Goal: Check status: Check status

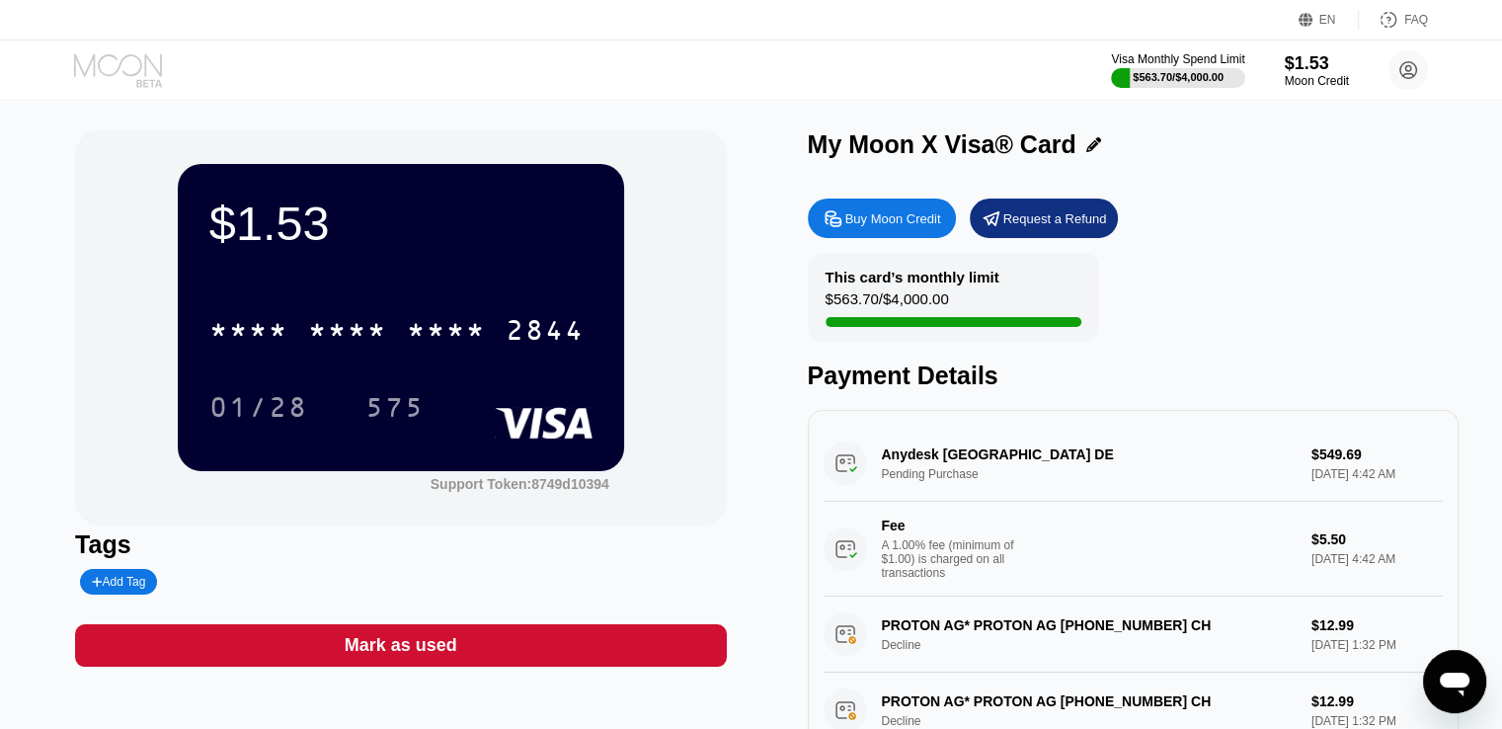
click at [120, 69] on icon at bounding box center [120, 70] width 92 height 35
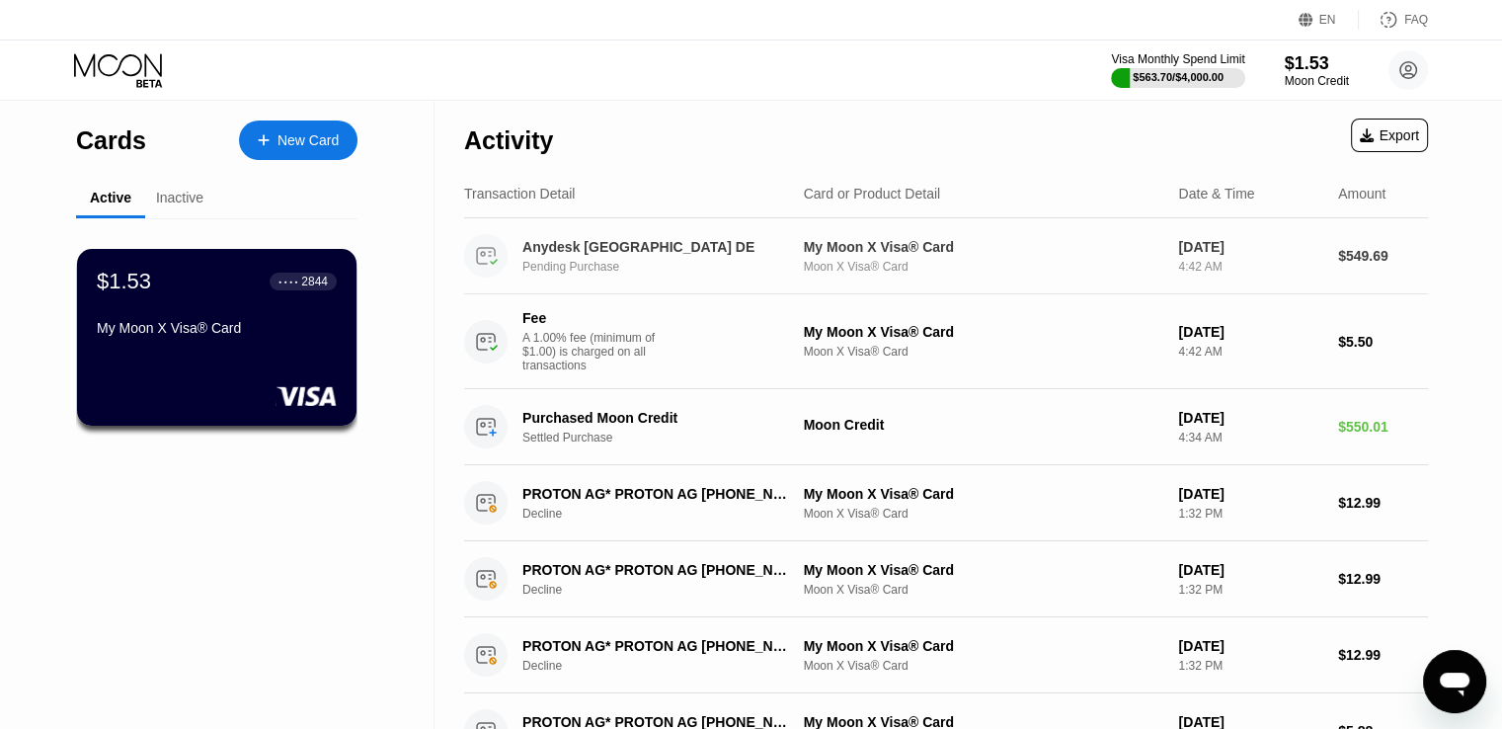
click at [731, 254] on div "Anydesk [GEOGRAPHIC_DATA] DE" at bounding box center [657, 247] width 271 height 16
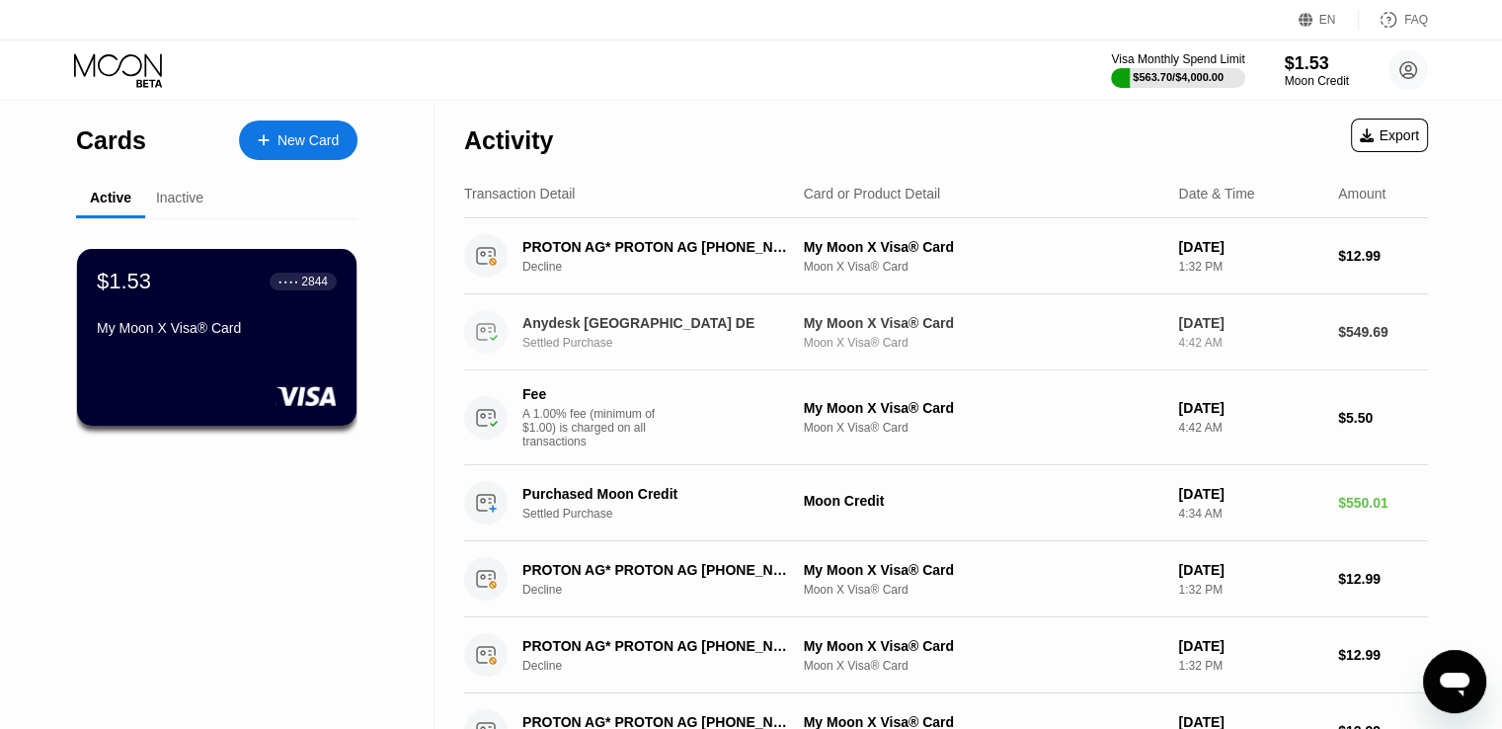
click at [818, 355] on div "Anydesk Stuttgart DE Settled Purchase My Moon X Visa® Card Moon X Visa® Card [D…" at bounding box center [946, 332] width 964 height 76
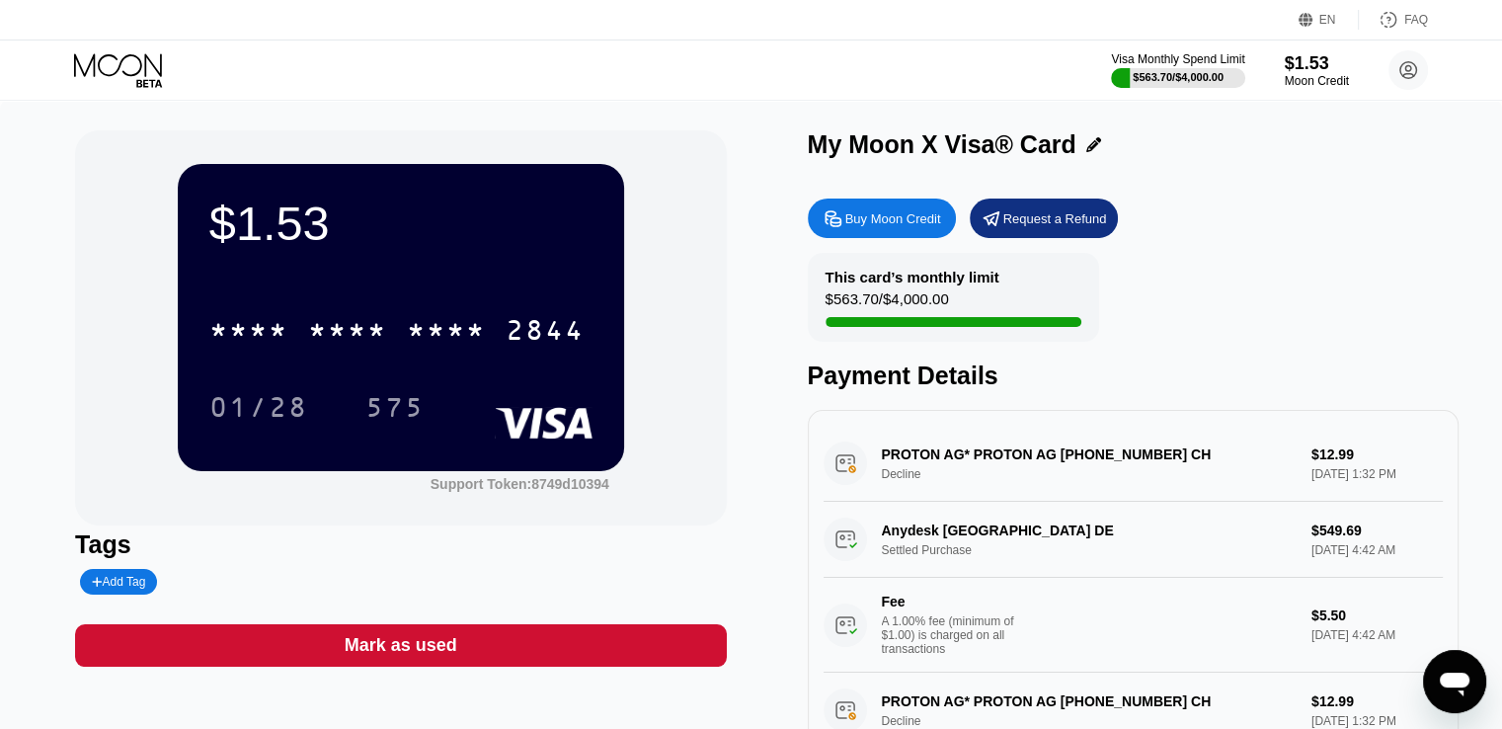
scroll to position [99, 0]
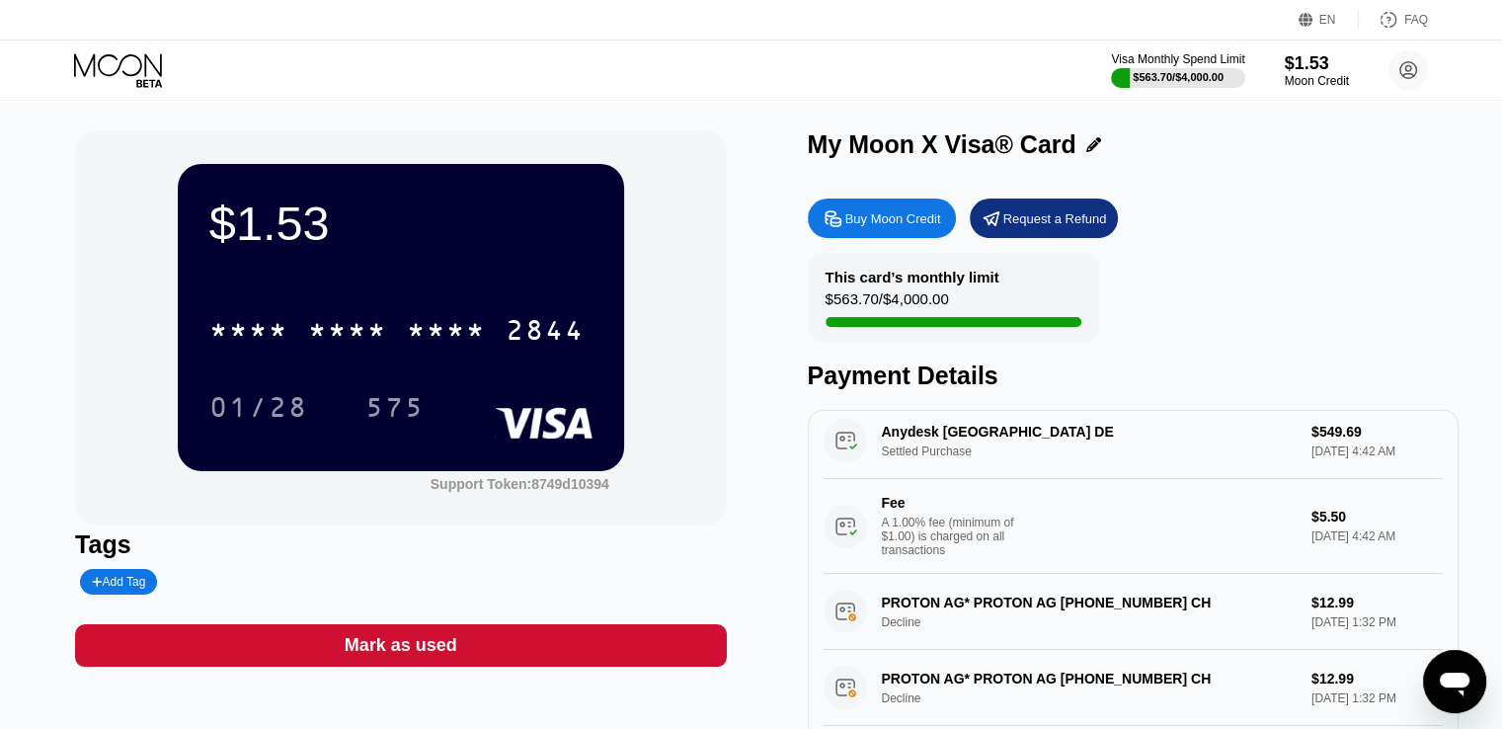
click at [1082, 459] on div "Anydesk Stuttgart DE Settled Purchase $549.69 [DATE] 4:42 AM Fee A 1.00% fee (m…" at bounding box center [1133, 488] width 619 height 171
click at [1348, 459] on div "Anydesk Stuttgart DE Settled Purchase $549.69 [DATE] 4:42 AM Fee A 1.00% fee (m…" at bounding box center [1133, 488] width 619 height 171
click at [849, 442] on div "Anydesk Stuttgart DE Settled Purchase $549.69 [DATE] 4:42 AM Fee A 1.00% fee (m…" at bounding box center [1133, 488] width 619 height 171
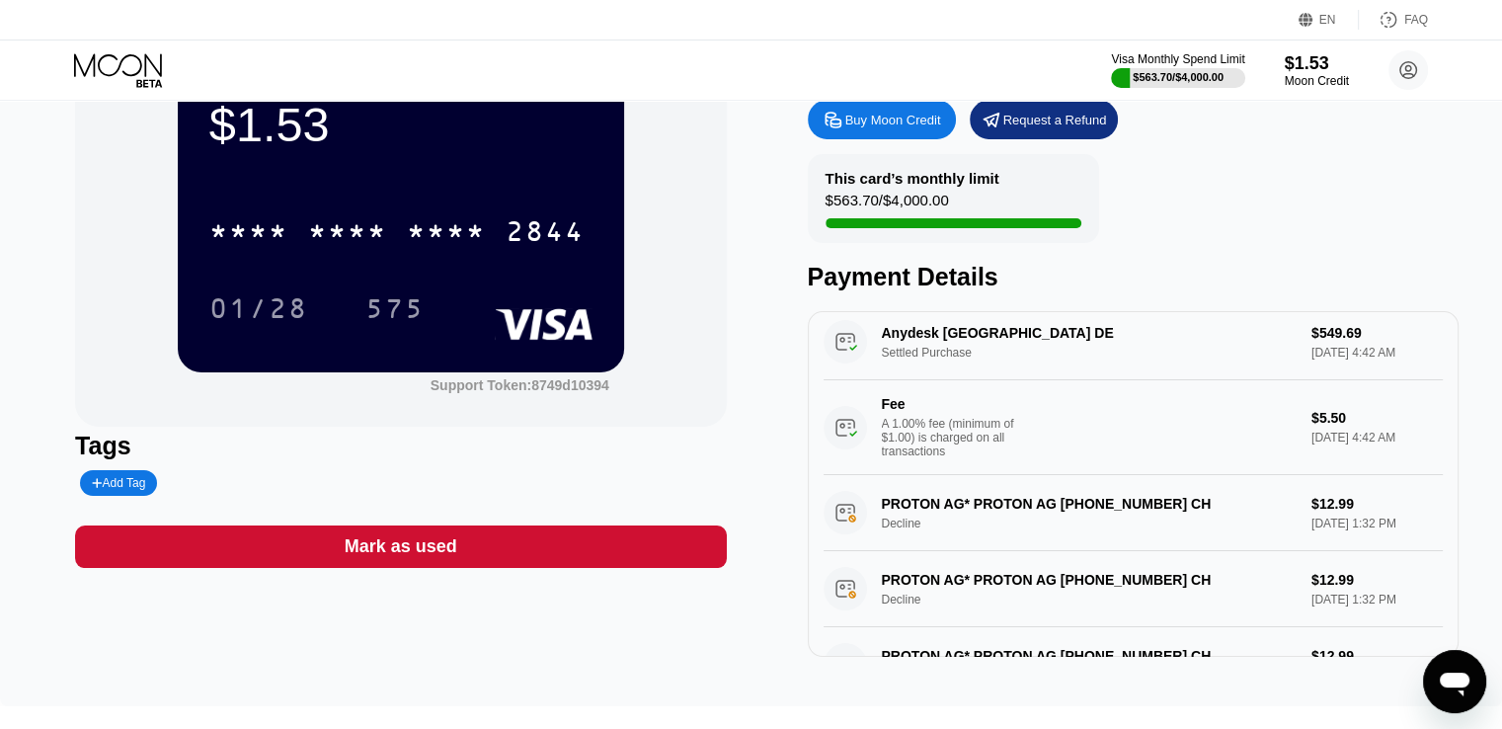
scroll to position [0, 0]
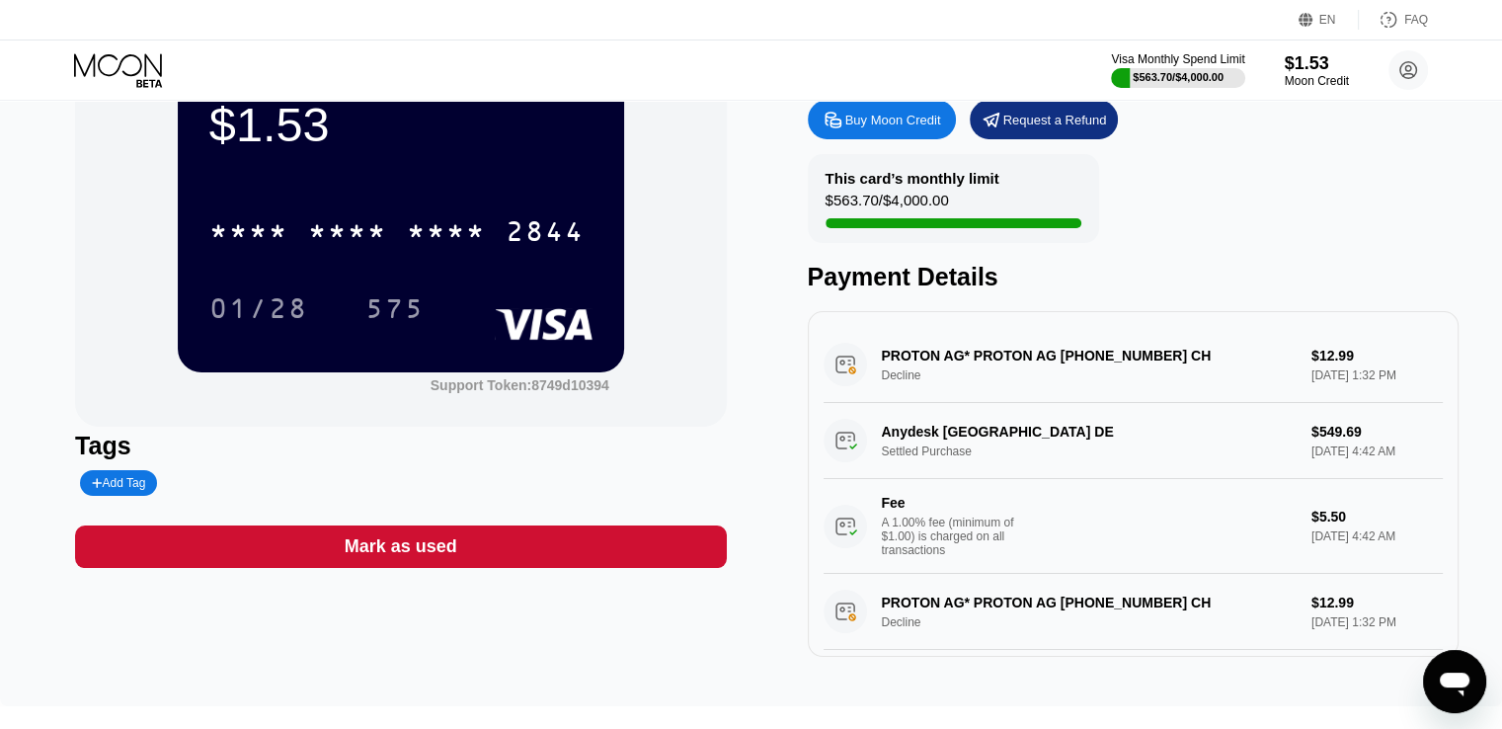
click at [963, 457] on div "Anydesk Stuttgart DE Settled Purchase $549.69 [DATE] 4:42 AM Fee A 1.00% fee (m…" at bounding box center [1133, 488] width 619 height 171
click at [816, 443] on div "PROTON AG* PROTON AG [PHONE_NUMBER] CH Decline $12.99 [DATE] 1:32 PM Anydesk [G…" at bounding box center [1133, 484] width 651 height 346
click at [853, 452] on div "Anydesk Stuttgart DE Settled Purchase $549.69 [DATE] 4:42 AM Fee A 1.00% fee (m…" at bounding box center [1133, 488] width 619 height 171
click at [1343, 443] on div "Anydesk Stuttgart DE Settled Purchase $549.69 [DATE] 4:42 AM Fee A 1.00% fee (m…" at bounding box center [1133, 488] width 619 height 171
